Goal: Task Accomplishment & Management: Manage account settings

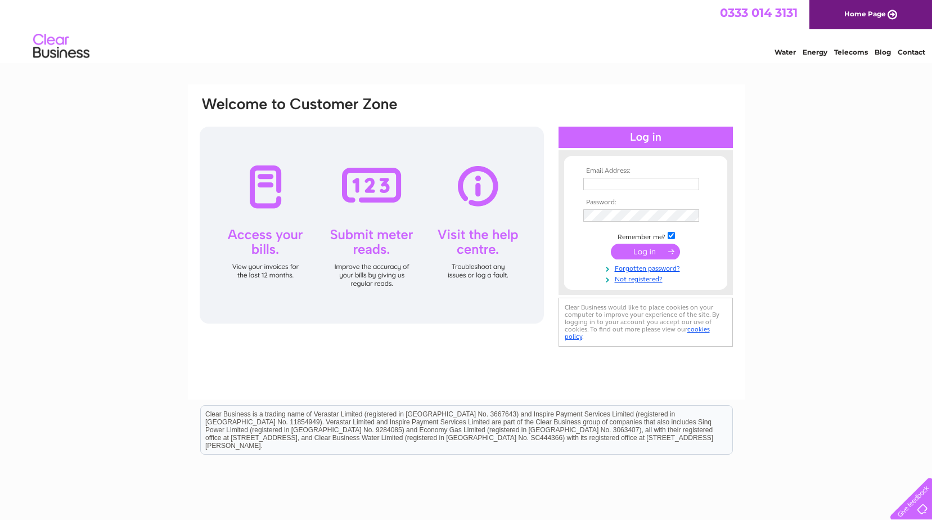
type input "[PERSON_NAME][EMAIL_ADDRESS][DOMAIN_NAME]"
click at [649, 245] on input "submit" at bounding box center [645, 252] width 69 height 16
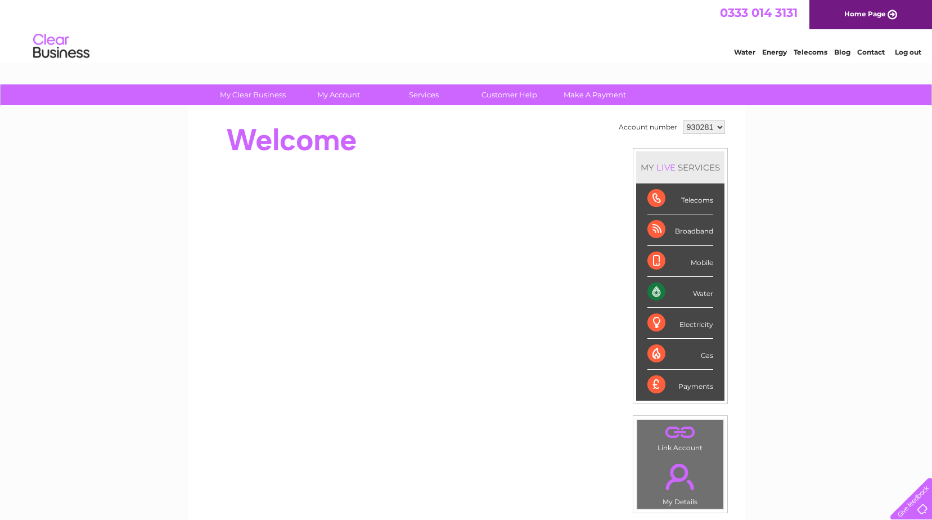
click at [742, 53] on link "Water" at bounding box center [744, 52] width 21 height 8
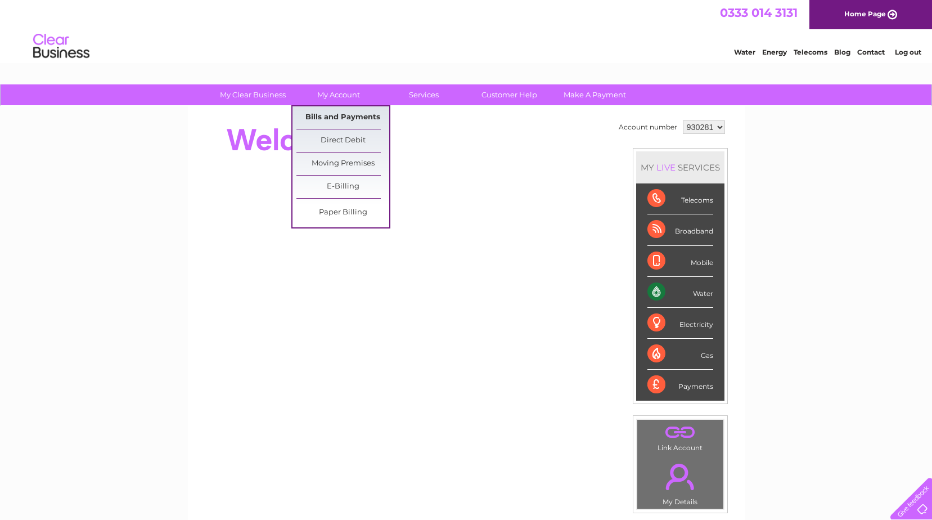
click at [325, 122] on link "Bills and Payments" at bounding box center [342, 117] width 93 height 22
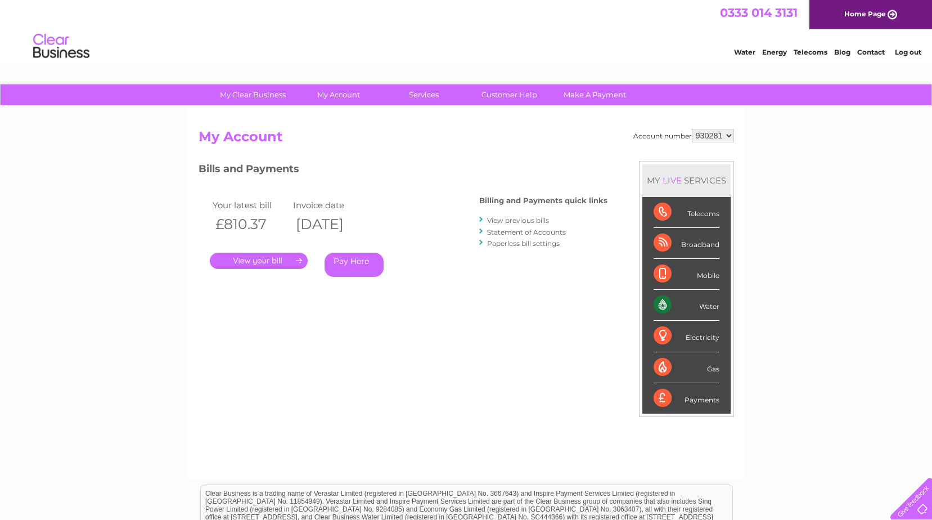
click at [257, 263] on link "." at bounding box center [259, 261] width 98 height 16
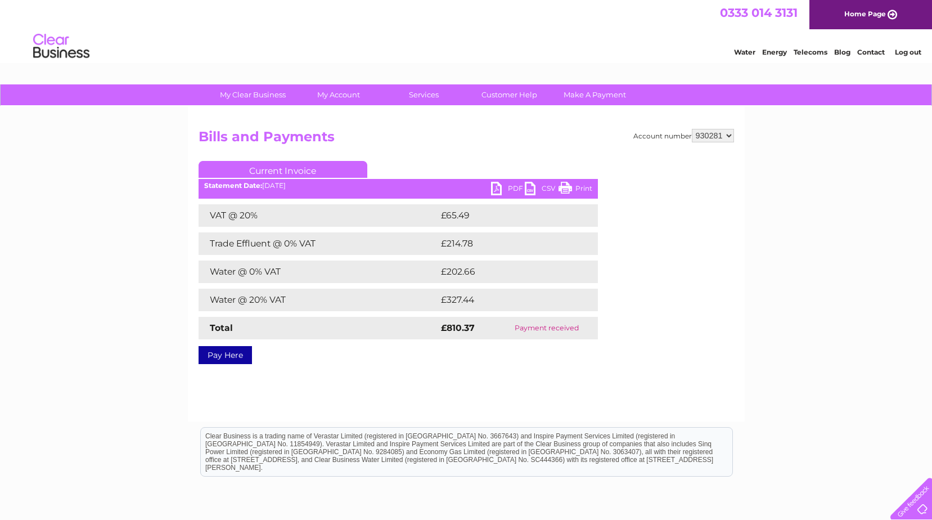
click at [276, 169] on link "Current Invoice" at bounding box center [283, 169] width 169 height 17
click at [512, 190] on link "PDF" at bounding box center [508, 190] width 34 height 16
